Goal: Task Accomplishment & Management: Use online tool/utility

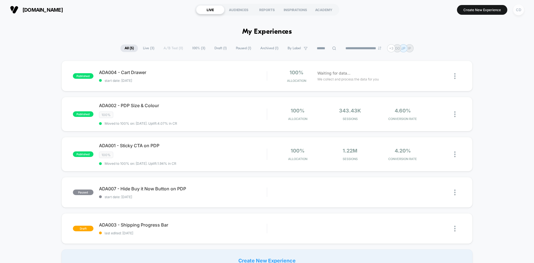
click at [514, 7] on div "CD" at bounding box center [519, 9] width 11 height 11
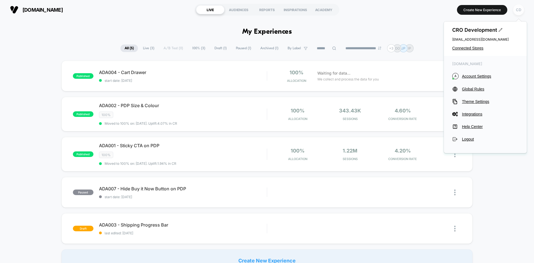
click at [521, 10] on div "CD" at bounding box center [519, 9] width 11 height 11
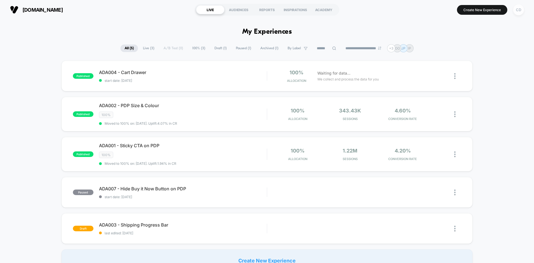
click at [521, 10] on div "CD" at bounding box center [519, 9] width 11 height 11
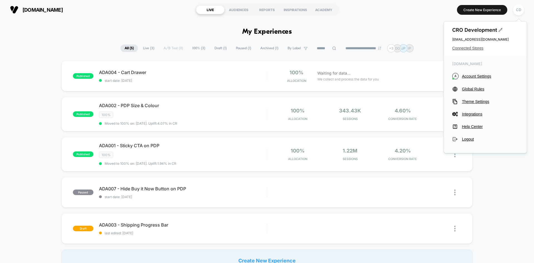
click at [470, 49] on span "Connected Stores" at bounding box center [486, 48] width 66 height 4
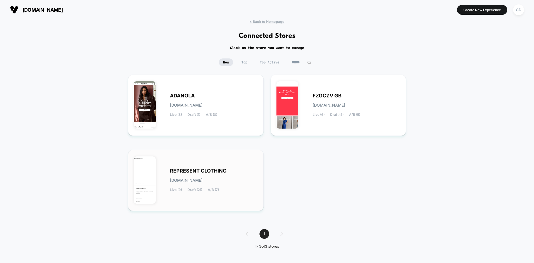
click at [196, 172] on span "REPRESENT CLOTHING" at bounding box center [198, 171] width 57 height 4
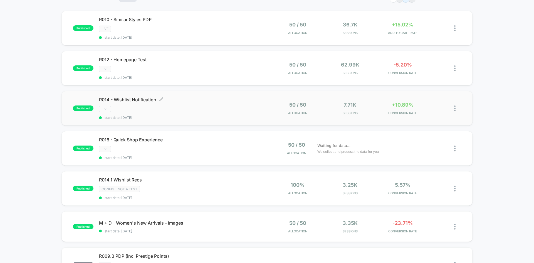
scroll to position [56, 0]
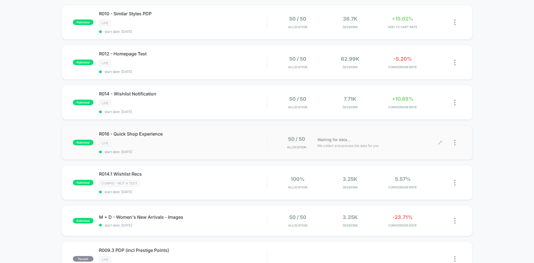
click at [441, 141] on icon at bounding box center [440, 143] width 4 height 4
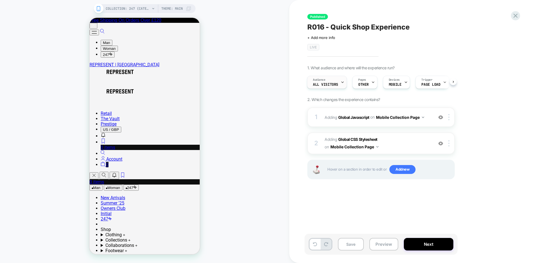
click at [335, 84] on span "All Visitors" at bounding box center [325, 85] width 25 height 4
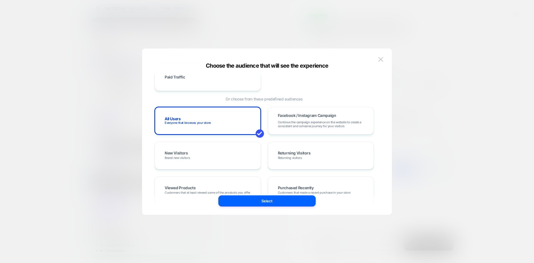
scroll to position [84, 0]
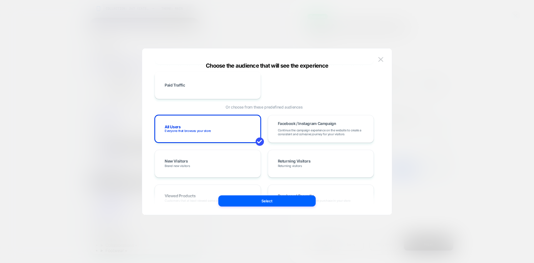
click at [454, 119] on div at bounding box center [267, 131] width 534 height 263
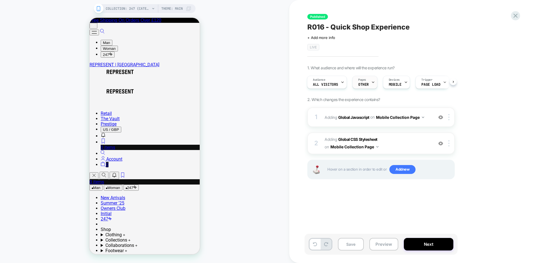
click at [361, 82] on div "Pages OTHER" at bounding box center [364, 82] width 22 height 13
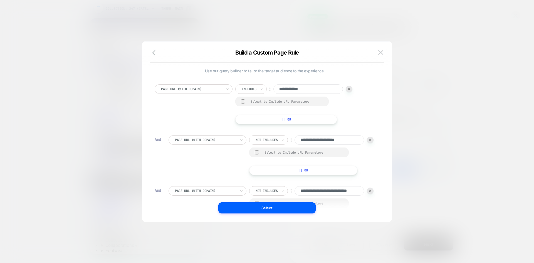
scroll to position [0, 0]
click at [382, 53] on img at bounding box center [381, 52] width 5 height 5
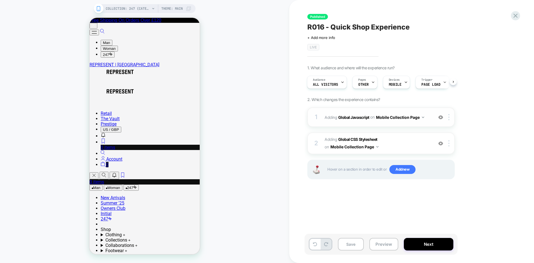
click at [415, 117] on button "Mobile Collection Page" at bounding box center [400, 117] width 48 height 8
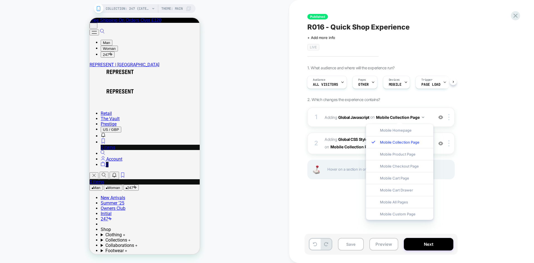
click at [482, 136] on div "1. What audience and where will the experience run? Audience All Visitors Pages…" at bounding box center [409, 129] width 203 height 128
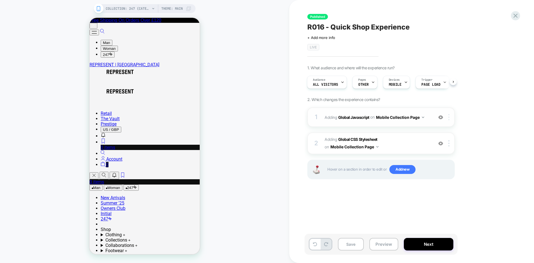
click at [451, 119] on div at bounding box center [450, 117] width 9 height 6
click at [500, 108] on div "1. What audience and where will the experience run? Audience All Visitors Pages…" at bounding box center [409, 129] width 203 height 128
click at [398, 119] on button "Mobile Collection Page" at bounding box center [400, 117] width 48 height 8
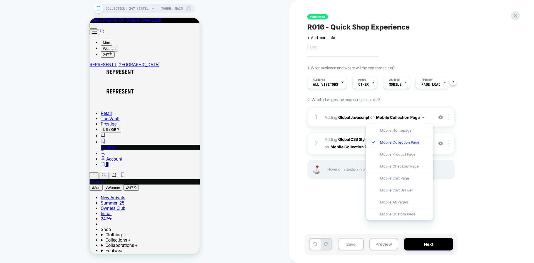
click at [496, 192] on div "1. What audience and where will the experience run? Audience All Visitors Pages…" at bounding box center [409, 129] width 203 height 128
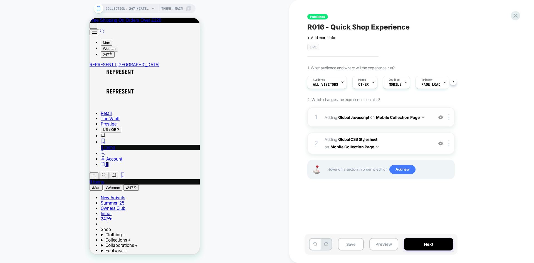
click at [418, 118] on button "Mobile Collection Page" at bounding box center [400, 117] width 48 height 8
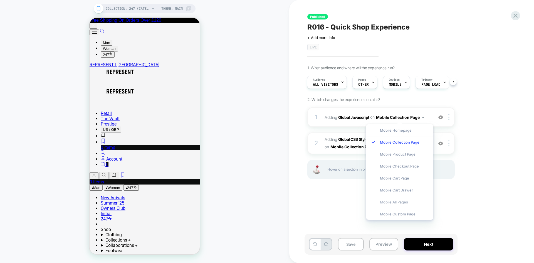
click at [398, 203] on div "Mobile All Pages" at bounding box center [399, 202] width 67 height 12
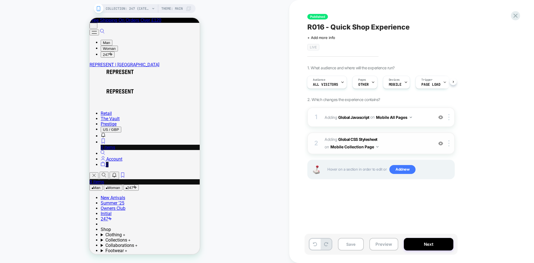
click at [361, 146] on button "Mobile Collection Page" at bounding box center [355, 147] width 48 height 8
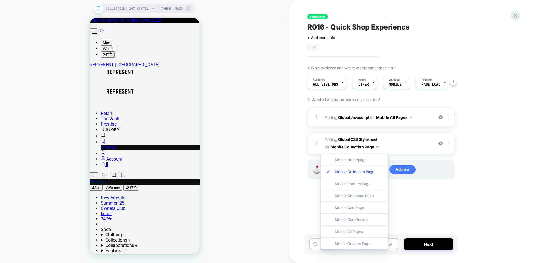
click at [363, 230] on div "Mobile All Pages" at bounding box center [354, 231] width 67 height 12
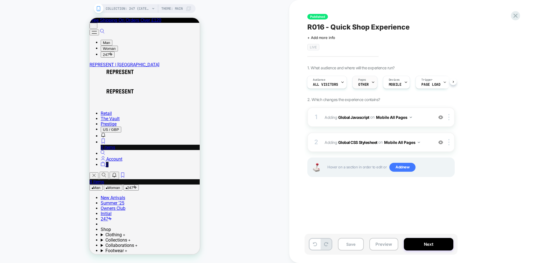
click at [372, 85] on div at bounding box center [374, 82] width 4 height 13
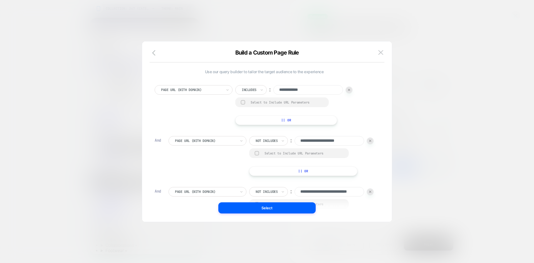
click at [492, 114] on div at bounding box center [267, 131] width 534 height 263
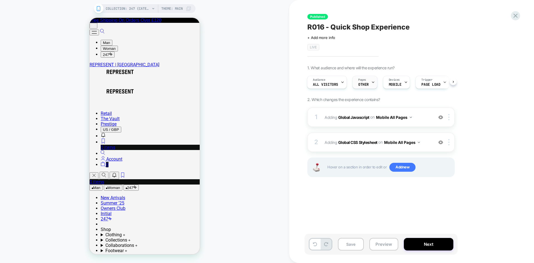
click at [366, 87] on div "Pages OTHER" at bounding box center [364, 82] width 22 height 13
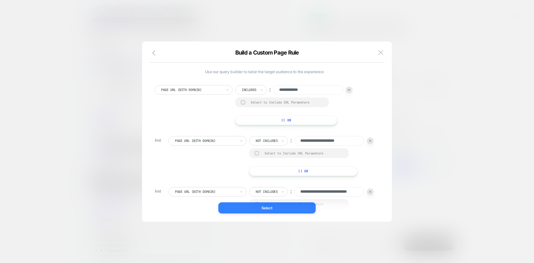
click at [268, 210] on button "Select" at bounding box center [267, 207] width 97 height 11
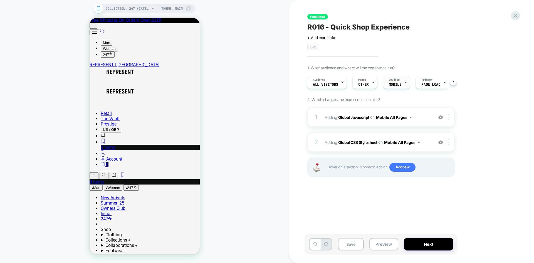
click at [391, 83] on span "MOBILE" at bounding box center [395, 85] width 13 height 4
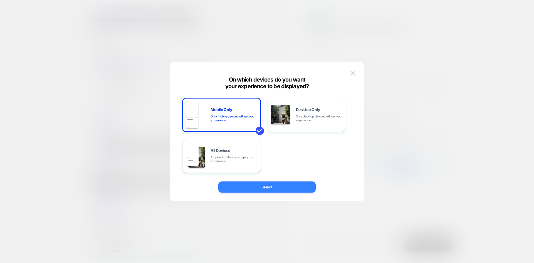
click at [310, 181] on button "Select" at bounding box center [267, 186] width 97 height 11
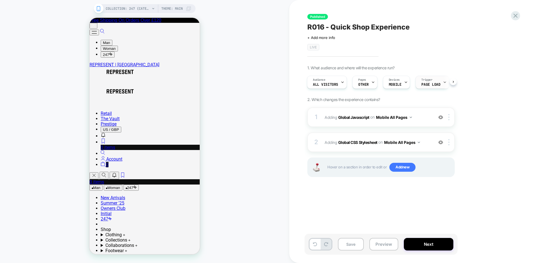
click at [433, 81] on div "Trigger Page Load" at bounding box center [431, 82] width 30 height 13
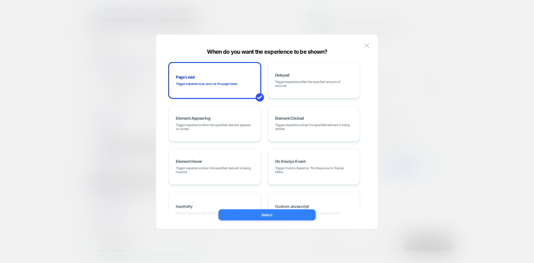
click at [279, 212] on button "Select" at bounding box center [267, 214] width 97 height 11
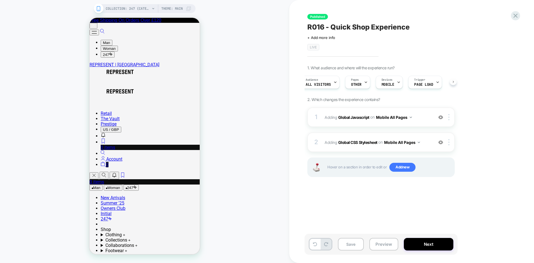
click at [454, 82] on div "Audience All Visitors Pages OTHER Devices MOBILE Trigger Page Load" at bounding box center [382, 82] width 148 height 19
click at [397, 117] on button "Mobile All Pages" at bounding box center [394, 117] width 36 height 8
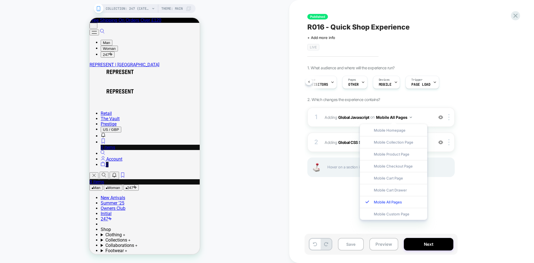
click at [473, 197] on div "Published R016 - Quick Shop Experience Click to edit experience details + Add m…" at bounding box center [409, 132] width 209 height 252
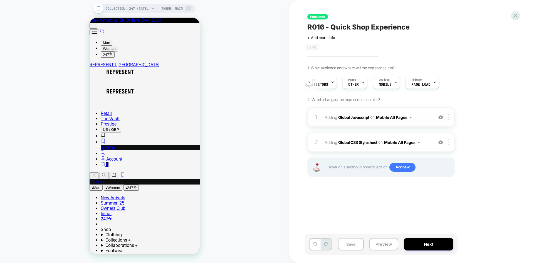
click at [396, 116] on button "Mobile All Pages" at bounding box center [394, 117] width 36 height 8
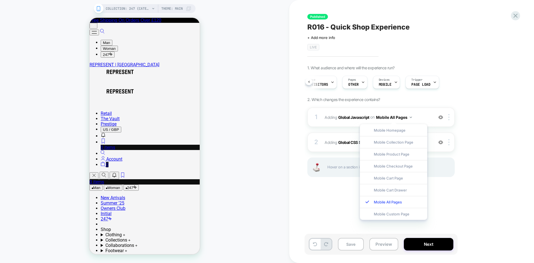
click at [471, 203] on div "Published R016 - Quick Shop Experience Click to edit experience details + Add m…" at bounding box center [409, 132] width 209 height 252
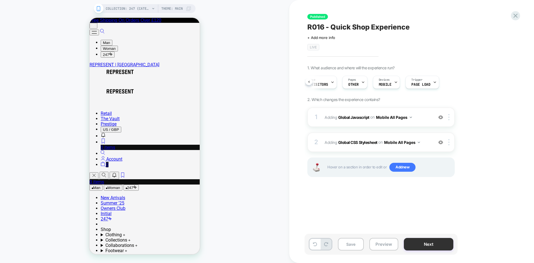
click at [432, 245] on button "Next" at bounding box center [429, 244] width 50 height 13
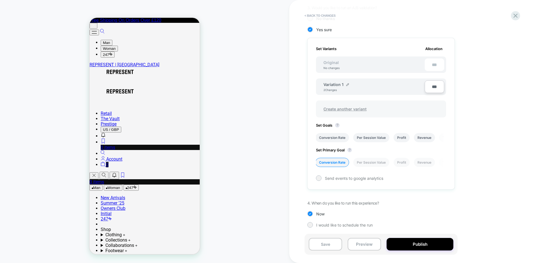
scroll to position [149, 0]
drag, startPoint x: 420, startPoint y: 135, endPoint x: 443, endPoint y: 158, distance: 32.5
click at [279, 169] on div "COLLECTION: 247 (Category) COLLECTION: 247 (Category) Theme: MAIN < Back to cha…" at bounding box center [267, 131] width 534 height 263
click at [422, 249] on button "Publish" at bounding box center [420, 244] width 67 height 13
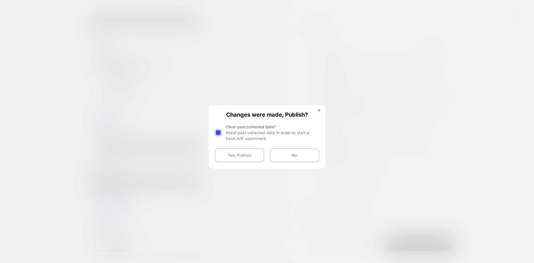
click at [223, 132] on div at bounding box center [219, 133] width 8 height 18
click at [220, 132] on div at bounding box center [218, 132] width 7 height 7
click at [244, 155] on button "Yes, Publish" at bounding box center [240, 155] width 50 height 14
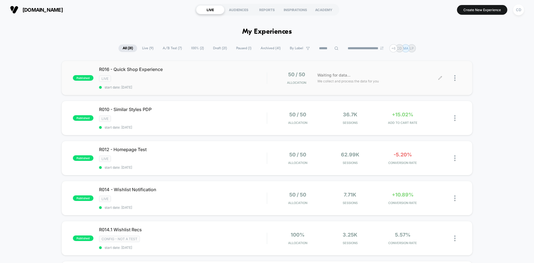
click at [459, 77] on div at bounding box center [458, 78] width 7 height 13
click at [440, 79] on icon at bounding box center [440, 77] width 3 height 3
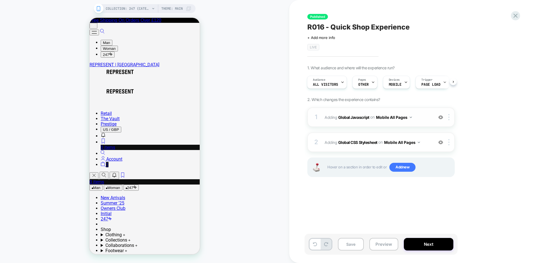
click at [404, 117] on button "Mobile All Pages" at bounding box center [394, 117] width 36 height 8
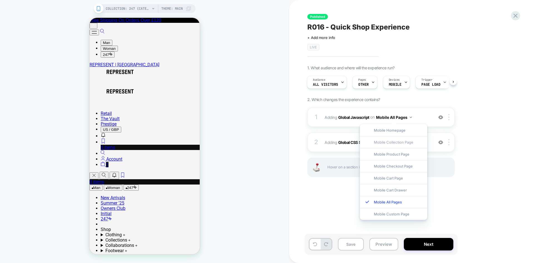
click at [402, 143] on div "Mobile Collection Page" at bounding box center [393, 142] width 67 height 12
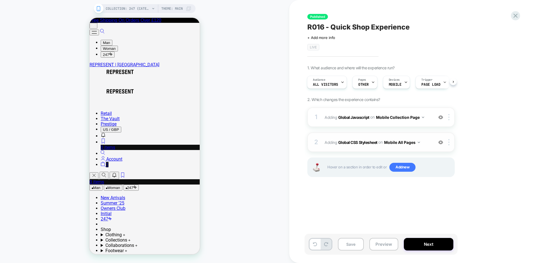
click at [399, 139] on button "Mobile All Pages" at bounding box center [402, 142] width 36 height 8
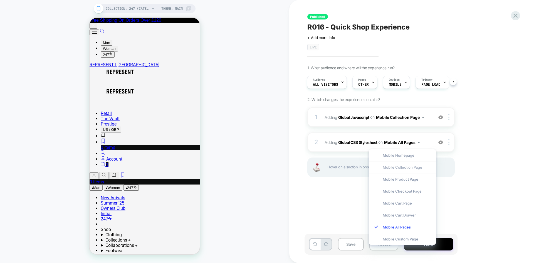
click at [409, 169] on div "Mobile Collection Page" at bounding box center [402, 167] width 67 height 12
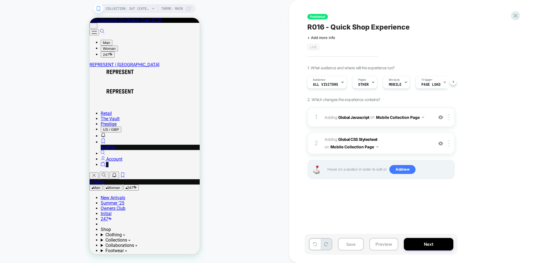
click at [484, 164] on div "1. What audience and where will the experience run? Audience All Visitors Pages…" at bounding box center [409, 129] width 203 height 128
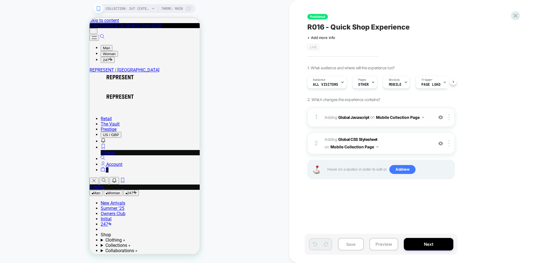
click at [404, 117] on button "Mobile Collection Page" at bounding box center [400, 117] width 48 height 8
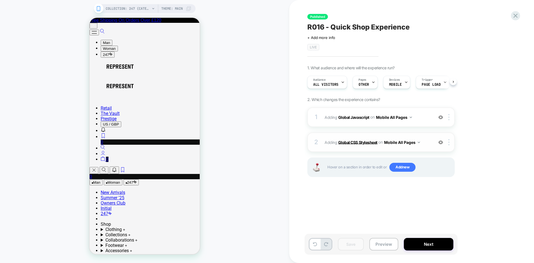
scroll to position [0, 0]
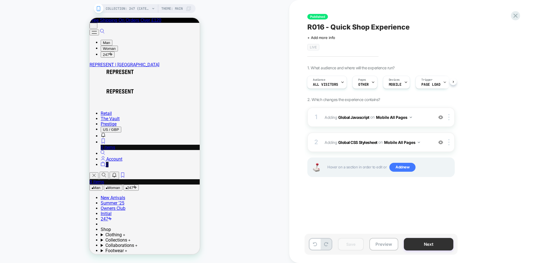
click at [433, 242] on button "Next" at bounding box center [429, 244] width 50 height 13
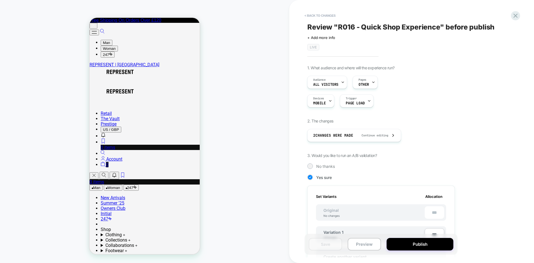
scroll to position [0, 1]
click at [433, 244] on button "Publish" at bounding box center [420, 244] width 67 height 13
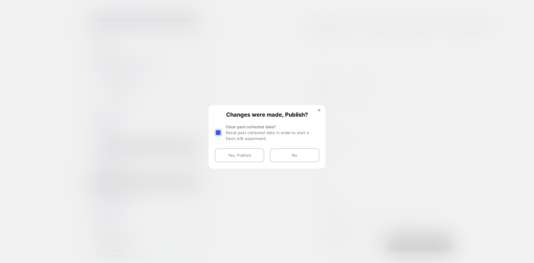
click at [217, 135] on div at bounding box center [218, 132] width 7 height 7
click at [237, 156] on button "Yes, Publish" at bounding box center [240, 155] width 50 height 14
